Goal: Obtain resource: Obtain resource

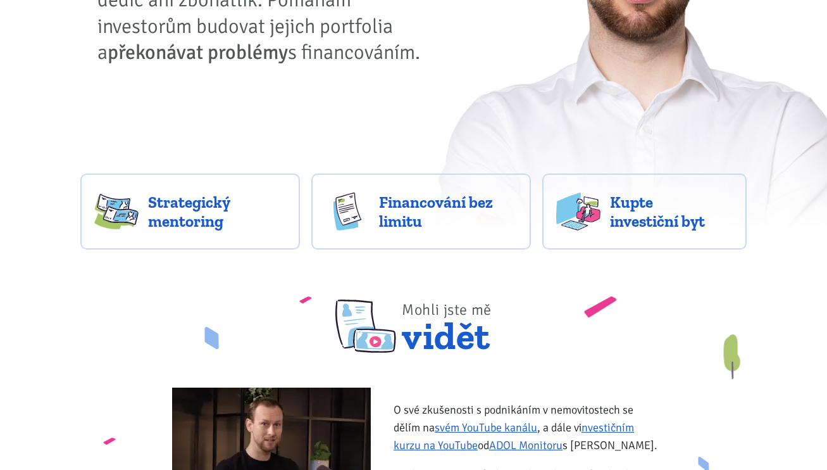
scroll to position [284, 0]
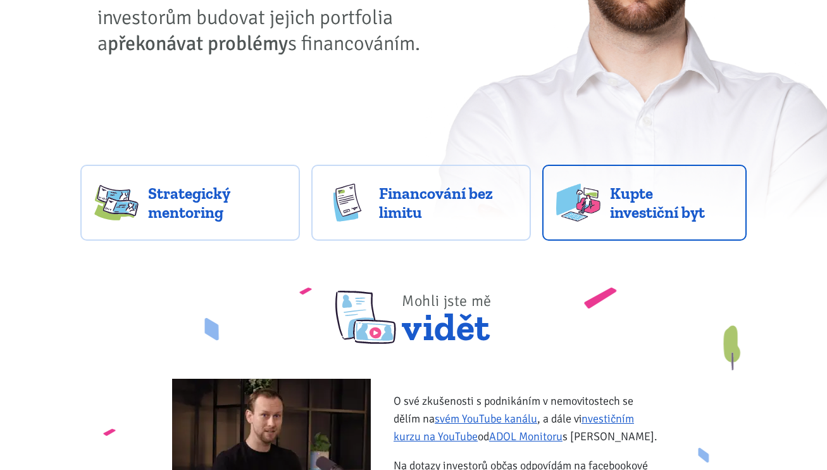
click at [594, 197] on img at bounding box center [578, 203] width 44 height 38
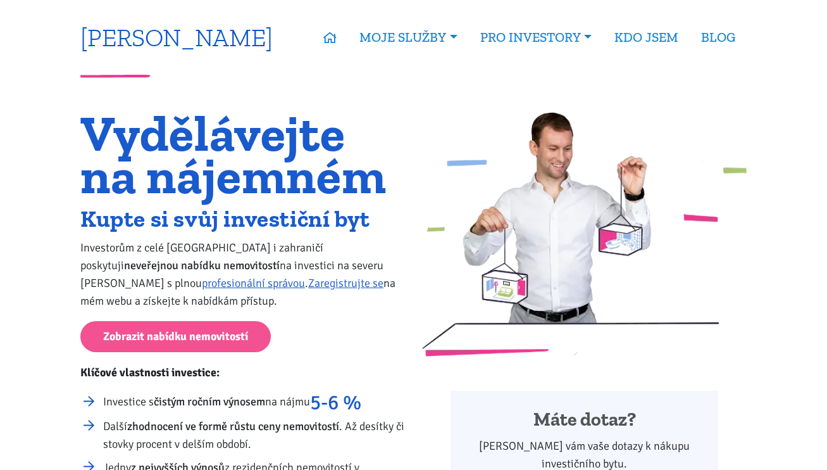
click at [204, 35] on link "[PERSON_NAME]" at bounding box center [176, 37] width 192 height 25
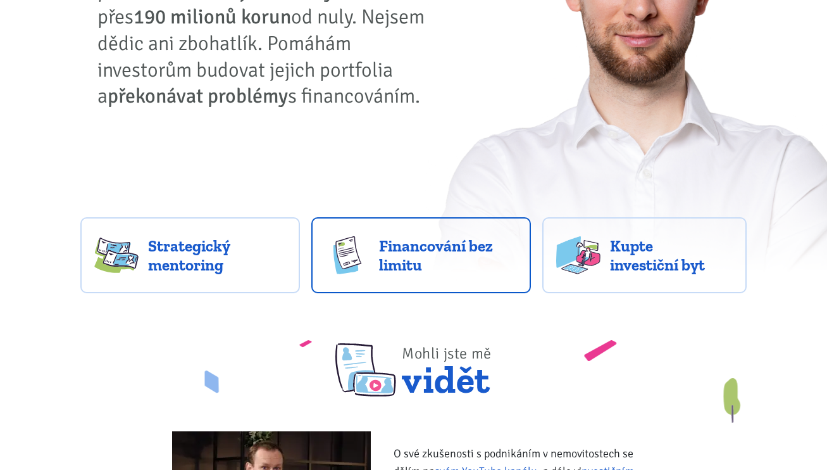
scroll to position [239, 0]
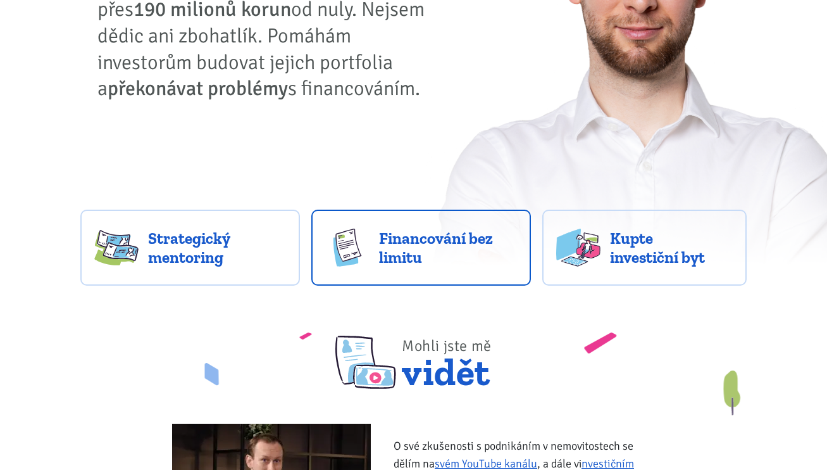
click at [482, 256] on span "Financování bez limitu" at bounding box center [448, 248] width 138 height 38
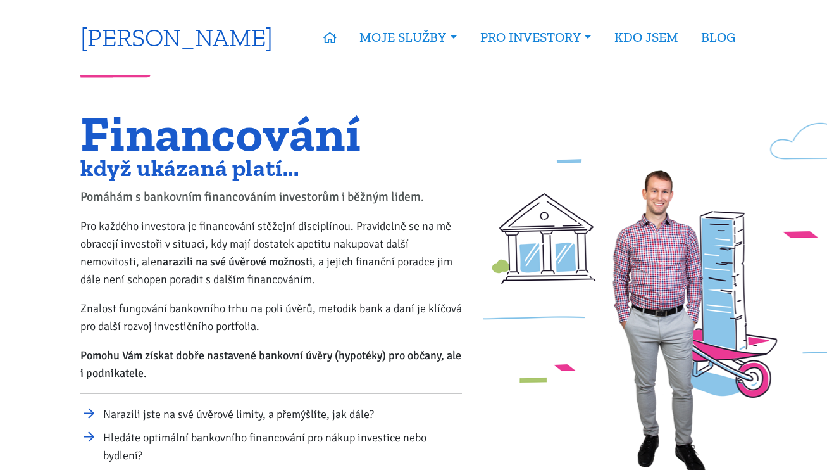
click at [126, 49] on link "[PERSON_NAME]" at bounding box center [176, 37] width 192 height 25
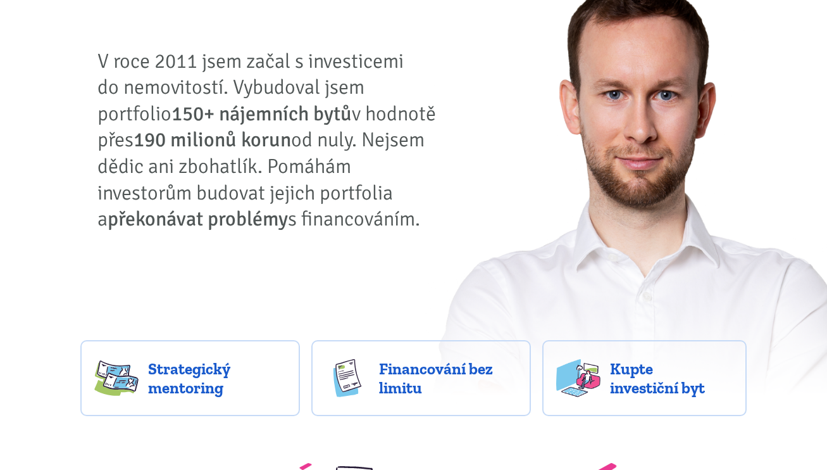
scroll to position [307, 0]
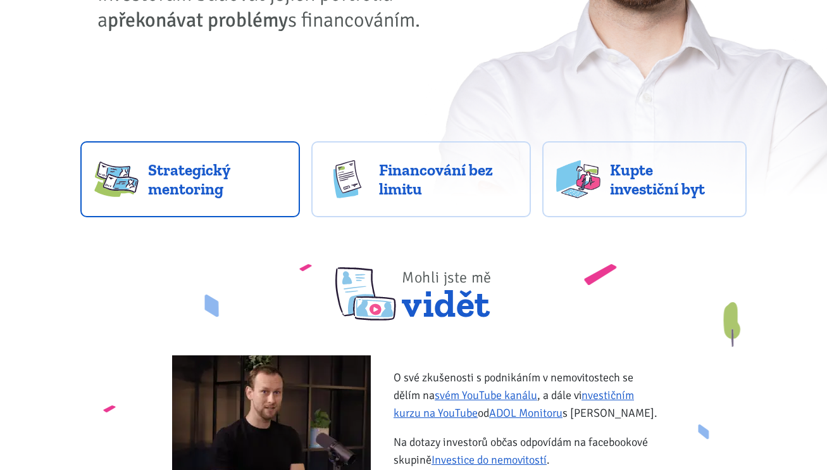
click at [206, 177] on span "Strategický mentoring" at bounding box center [217, 179] width 138 height 38
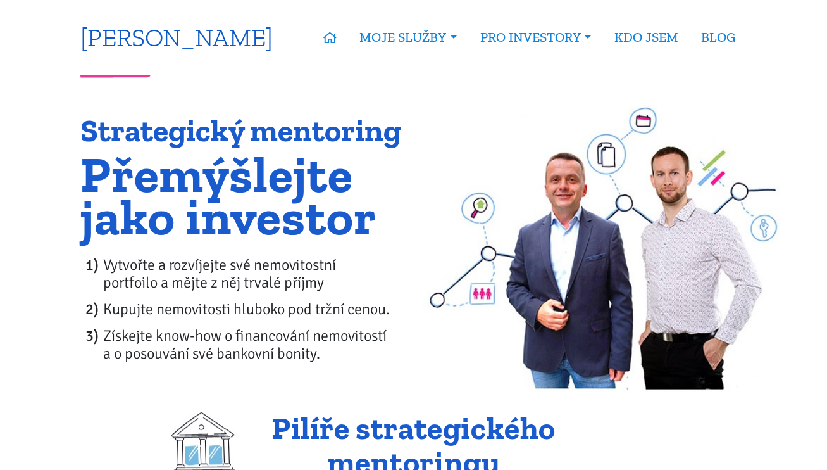
click at [172, 46] on link "[PERSON_NAME]" at bounding box center [176, 37] width 192 height 25
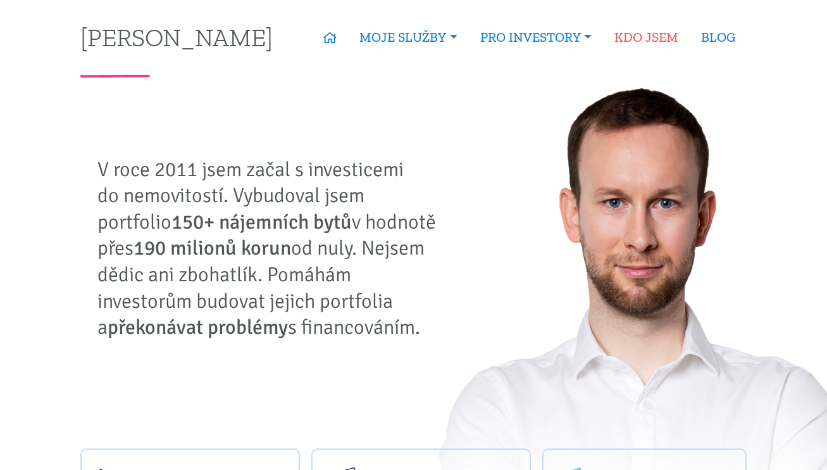
click at [649, 31] on link "KDO JSEM" at bounding box center [646, 37] width 87 height 29
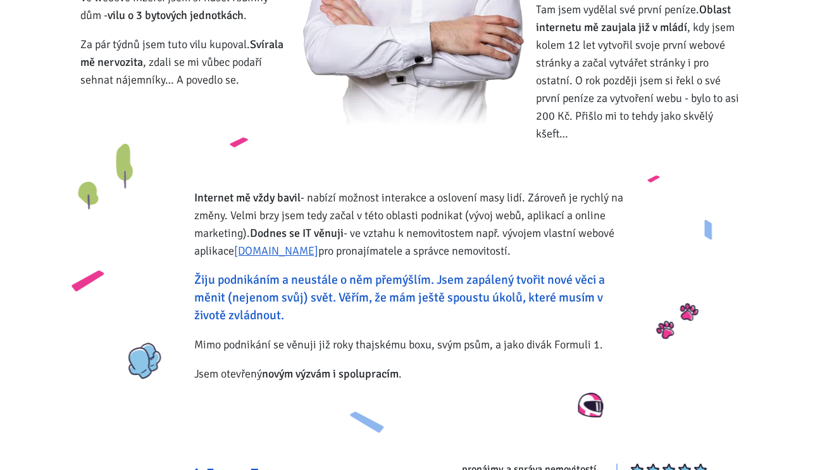
scroll to position [308, 0]
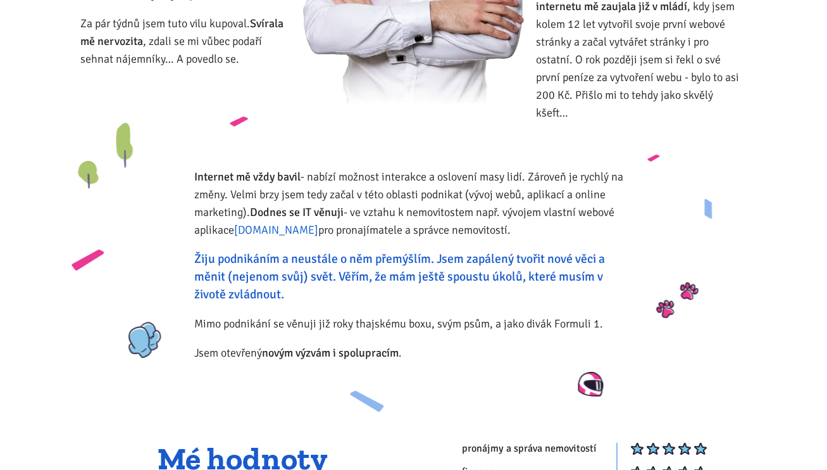
click at [284, 223] on link "Zvladneme.cz" at bounding box center [276, 230] width 84 height 14
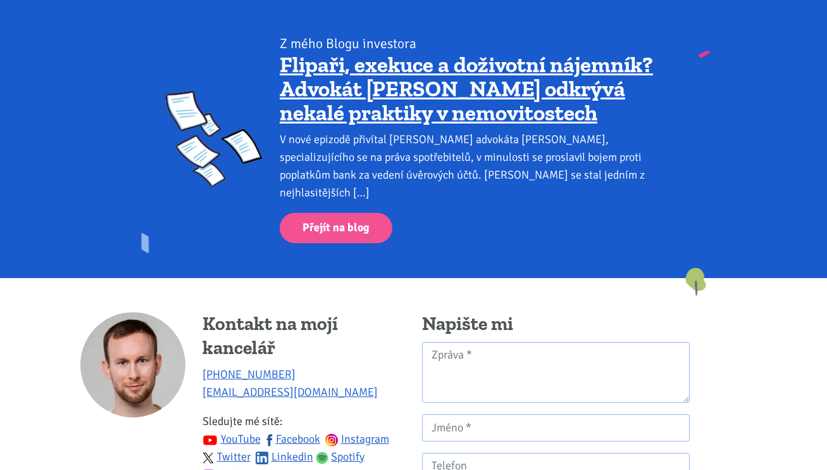
scroll to position [1089, 0]
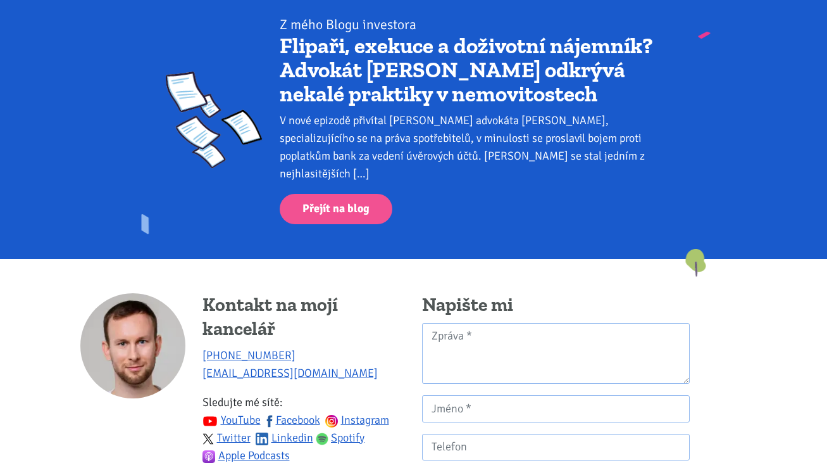
click at [342, 54] on link "Flipaři, exekuce a doživotní nájemník? Advokát [PERSON_NAME] odkrývá nekalé pra…" at bounding box center [466, 69] width 373 height 75
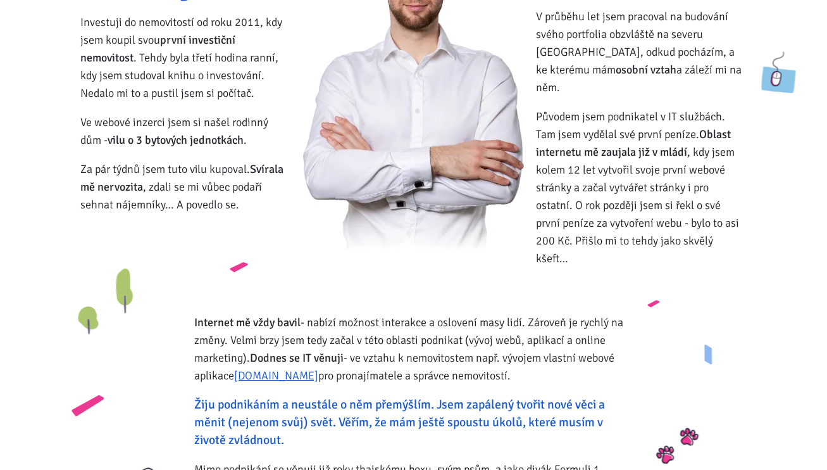
scroll to position [0, 0]
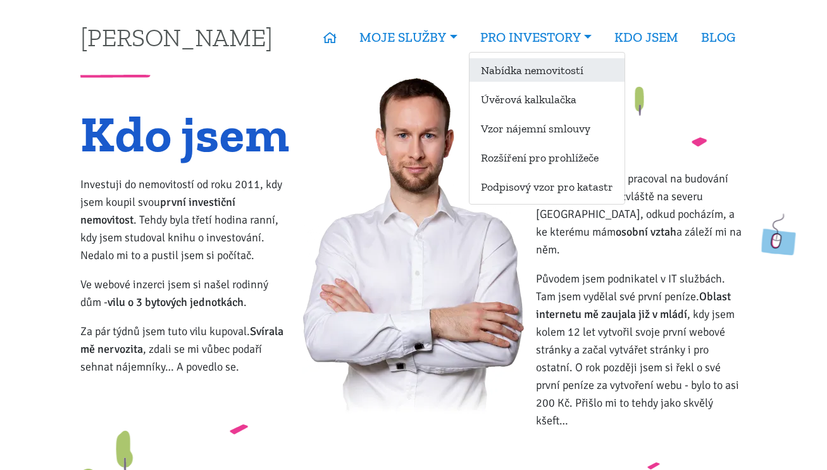
click at [519, 68] on link "Nabídka nemovitostí" at bounding box center [547, 69] width 155 height 23
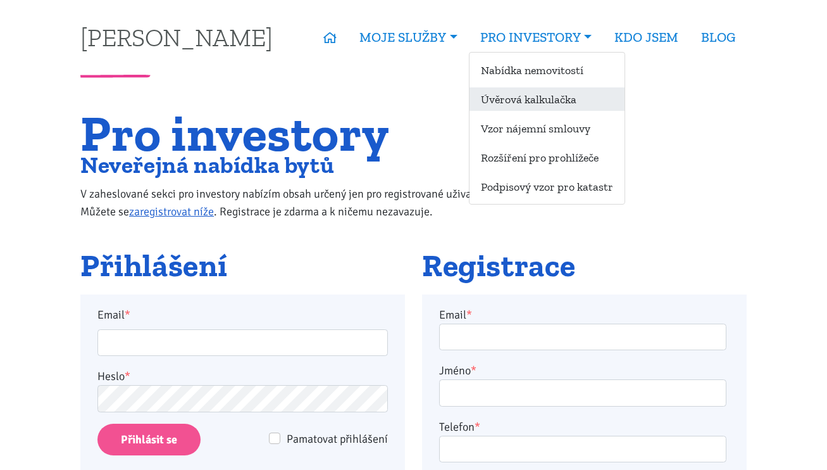
click at [522, 97] on link "Úvěrová kalkulačka" at bounding box center [547, 98] width 155 height 23
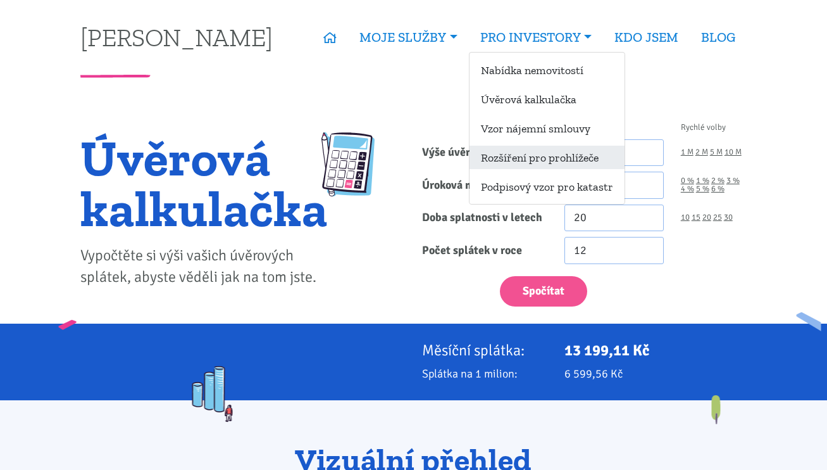
click at [518, 153] on link "Rozšíření pro prohlížeče" at bounding box center [547, 157] width 155 height 23
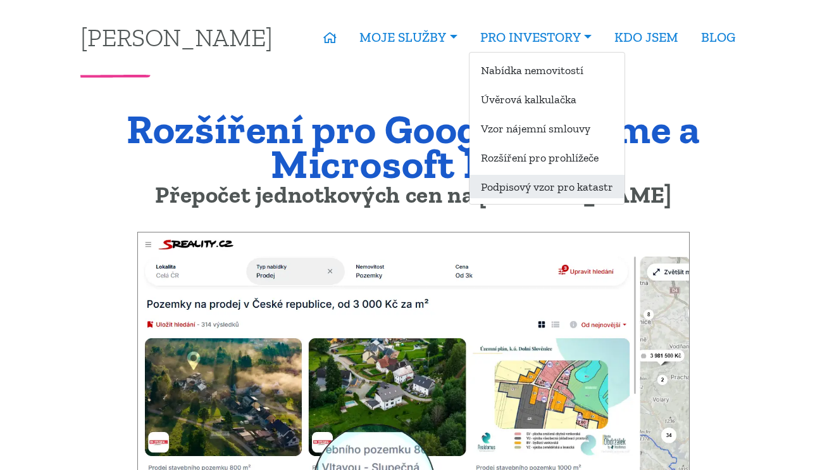
click at [521, 190] on link "Podpisový vzor pro katastr" at bounding box center [547, 186] width 155 height 23
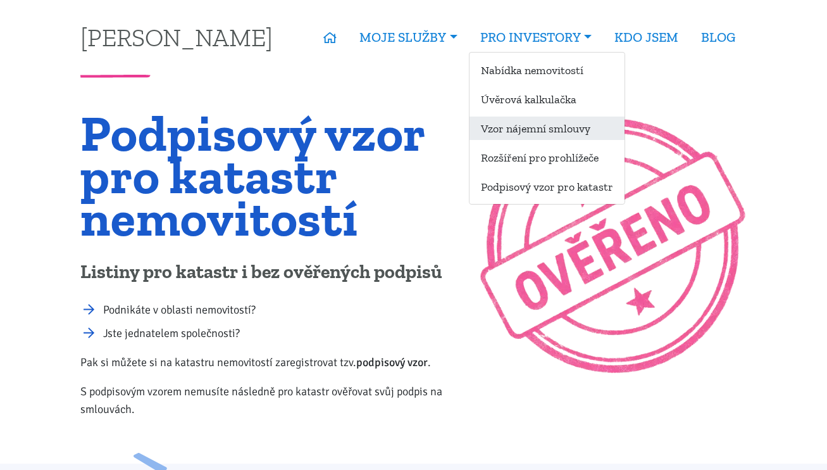
click at [524, 125] on link "Vzor nájemní smlouvy" at bounding box center [547, 127] width 155 height 23
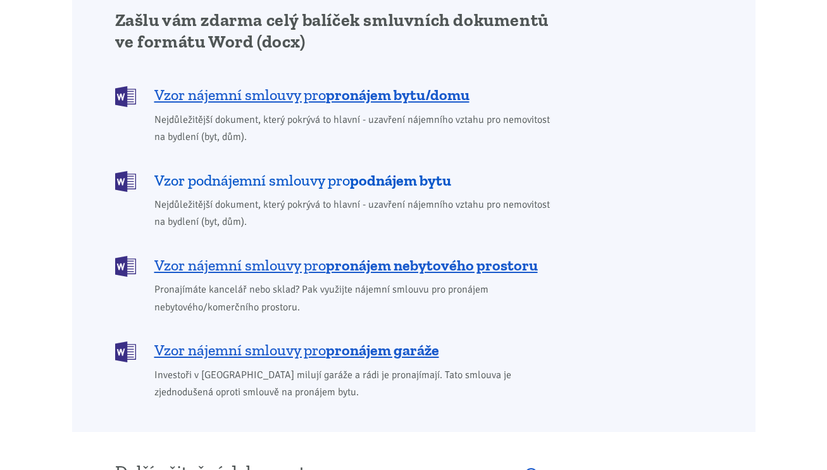
scroll to position [1046, 0]
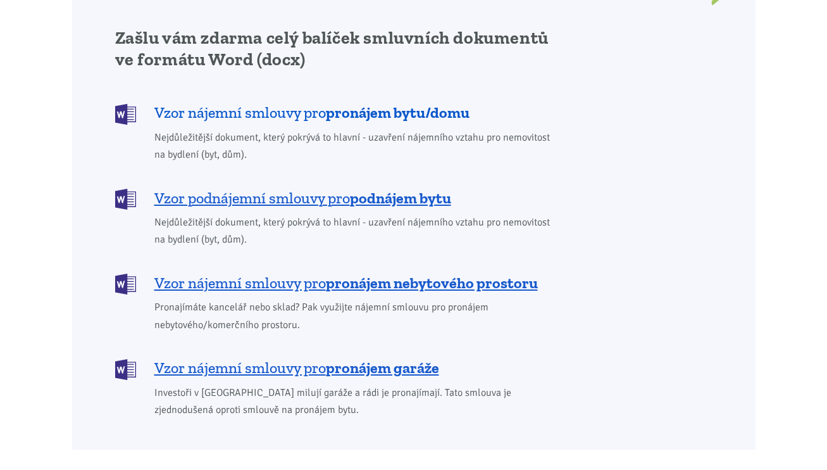
click at [313, 103] on span "Vzor nájemní smlouvy pro pronájem bytu/domu" at bounding box center [311, 113] width 315 height 20
